Goal: Information Seeking & Learning: Learn about a topic

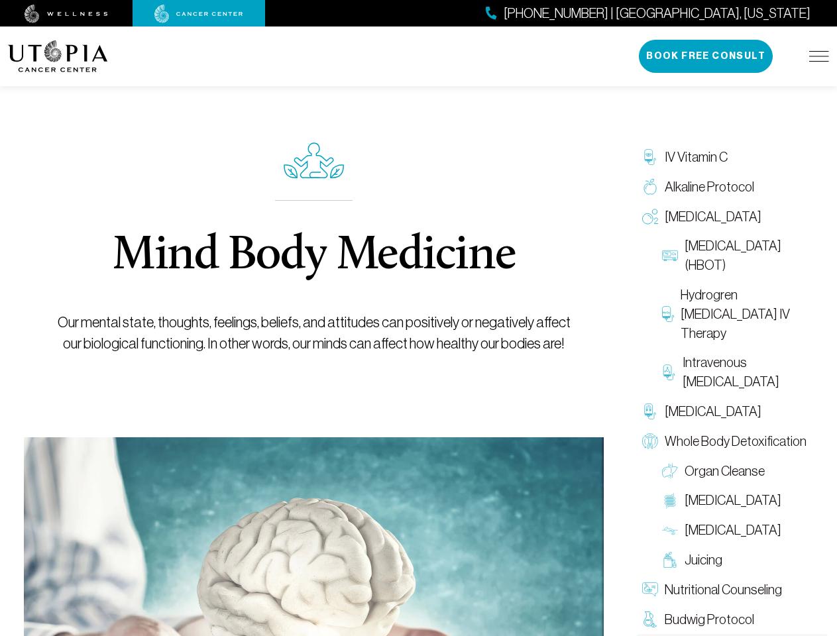
click at [819, 56] on img at bounding box center [819, 56] width 20 height 11
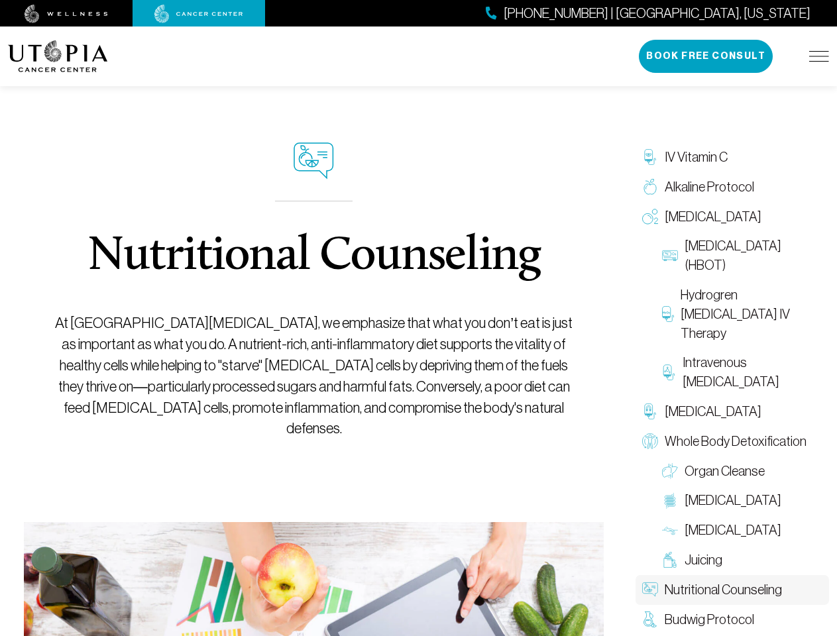
click at [819, 56] on img at bounding box center [819, 56] width 20 height 11
